Goal: Transaction & Acquisition: Purchase product/service

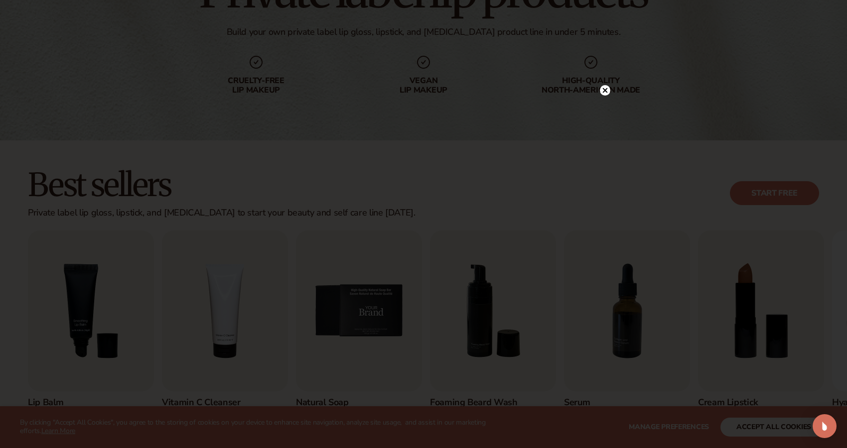
scroll to position [129, 0]
click at [607, 106] on circle at bounding box center [605, 111] width 10 height 10
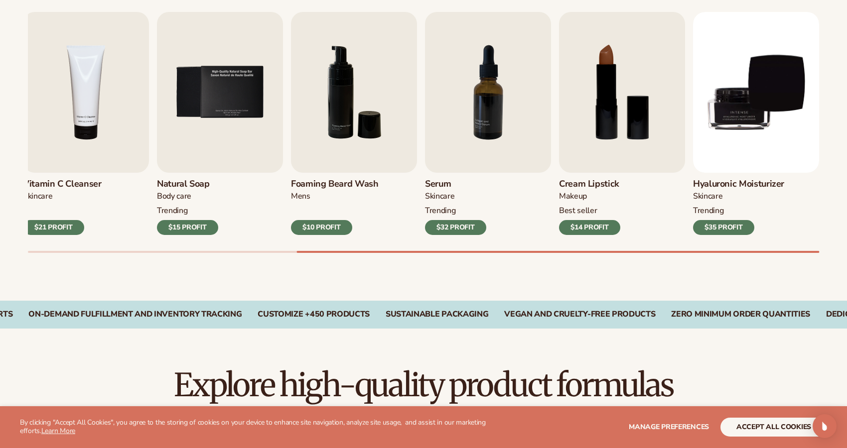
scroll to position [348, 0]
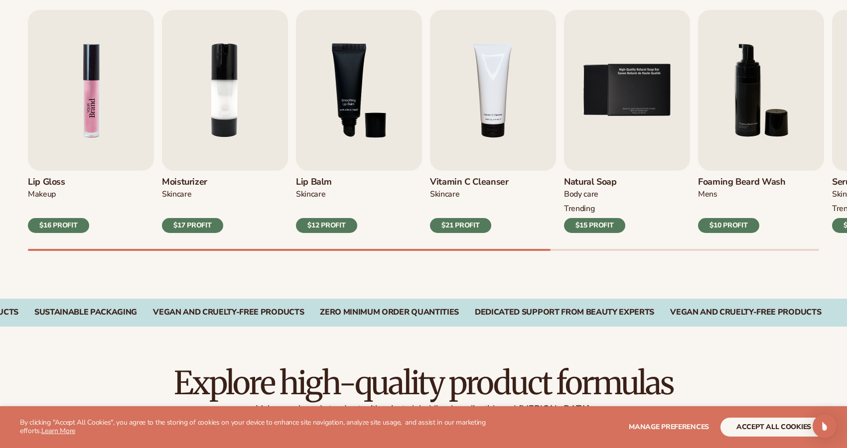
click at [101, 114] on img "1 / 9" at bounding box center [91, 90] width 126 height 161
click at [84, 156] on img "1 / 9" at bounding box center [91, 90] width 126 height 161
click at [90, 95] on img "1 / 9" at bounding box center [91, 90] width 126 height 161
click at [62, 225] on div "$16 PROFIT" at bounding box center [58, 225] width 61 height 15
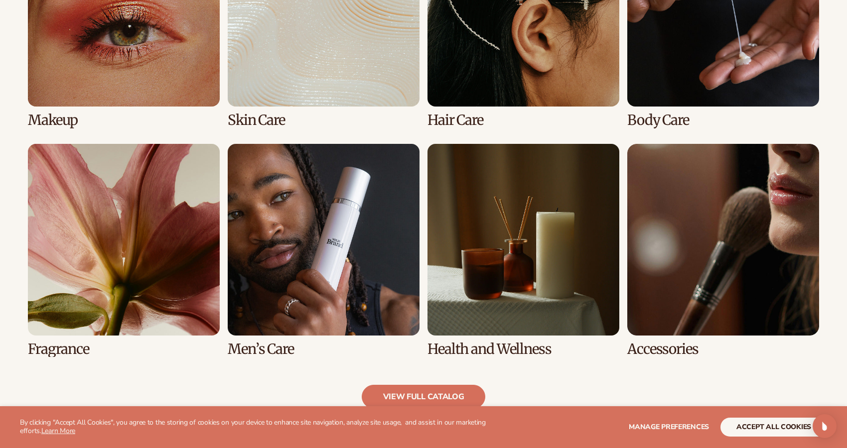
scroll to position [873, 0]
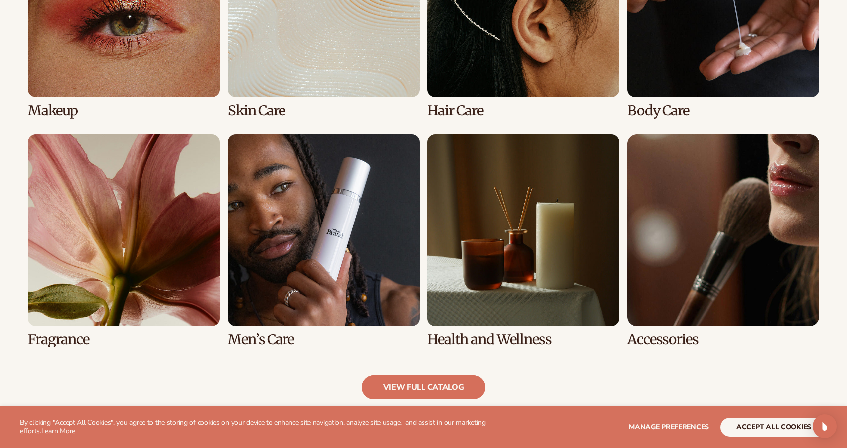
click at [400, 383] on link "view full catalog" at bounding box center [424, 388] width 124 height 24
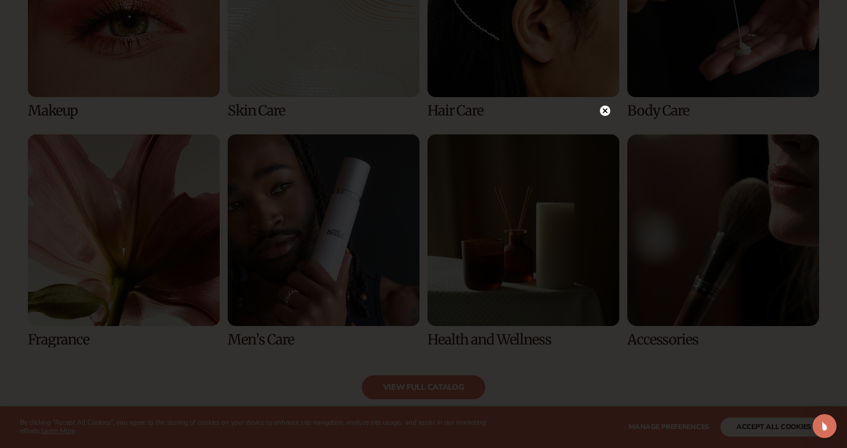
click at [605, 109] on circle at bounding box center [605, 111] width 10 height 10
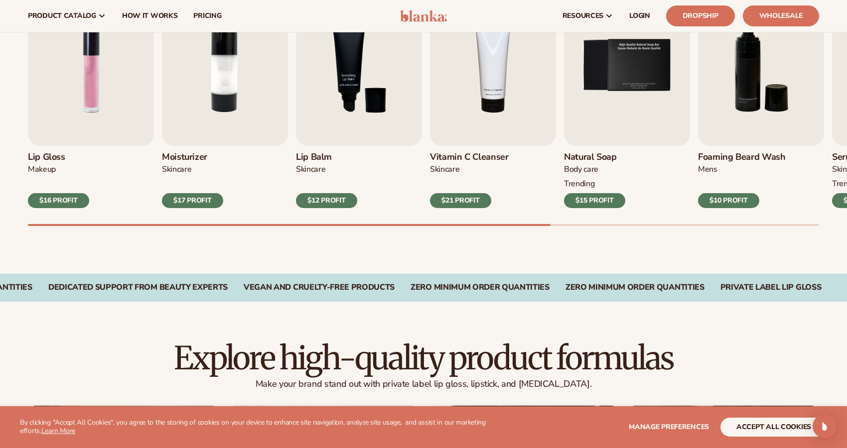
scroll to position [372, 0]
click at [76, 199] on div "$16 PROFIT" at bounding box center [58, 201] width 61 height 15
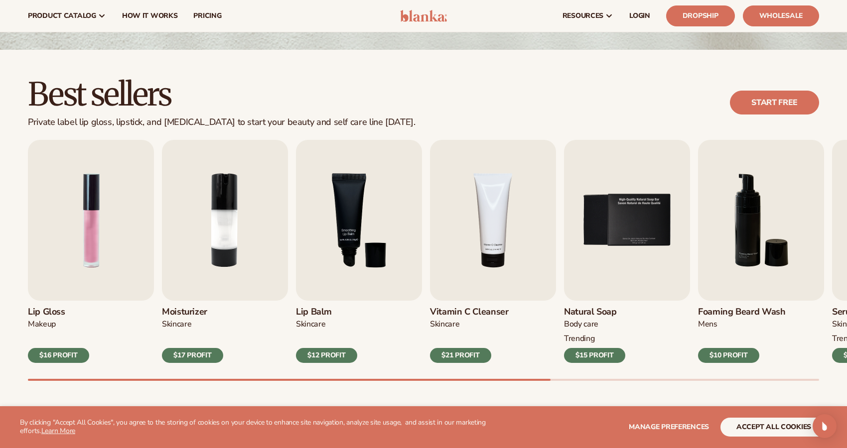
scroll to position [216, 0]
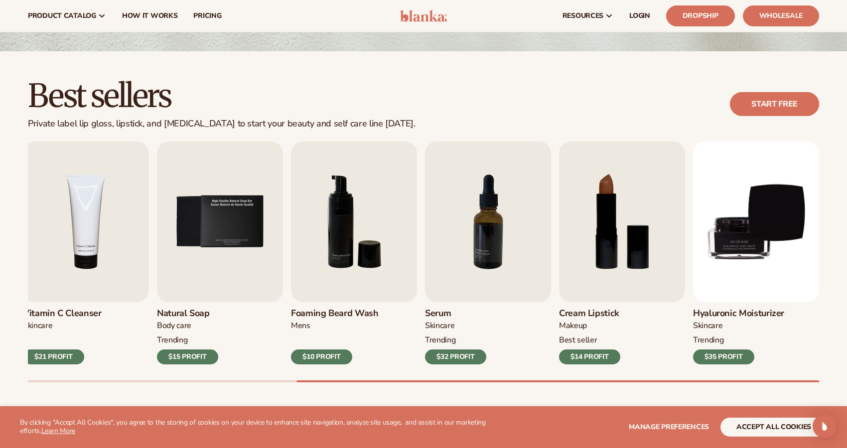
click at [791, 103] on link "Start free" at bounding box center [774, 104] width 89 height 24
